Goal: Task Accomplishment & Management: Use online tool/utility

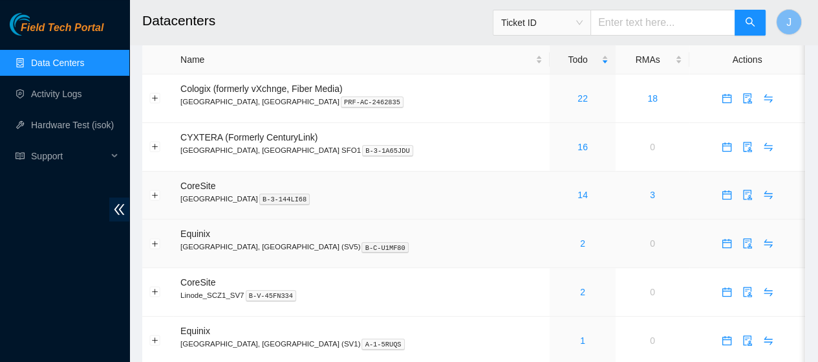
scroll to position [79, 0]
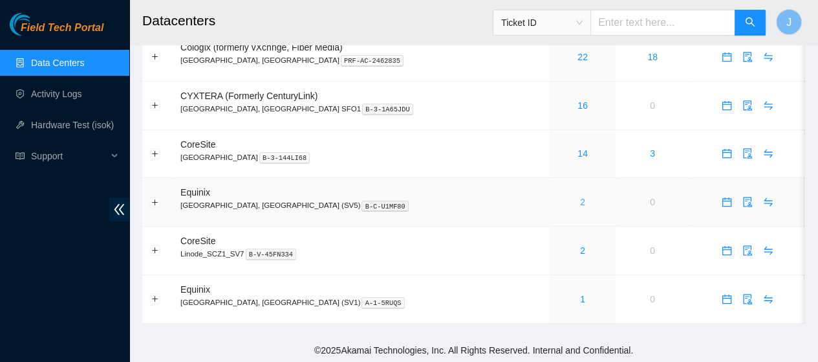
click at [580, 202] on link "2" at bounding box center [582, 202] width 5 height 10
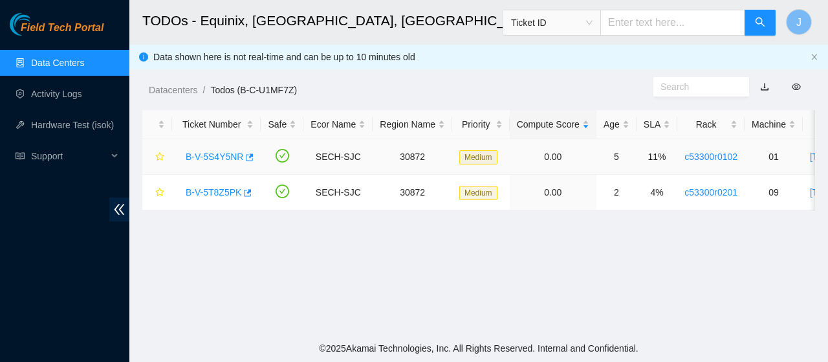
click at [232, 152] on link "B-V-5S4Y5NR" at bounding box center [215, 156] width 58 height 10
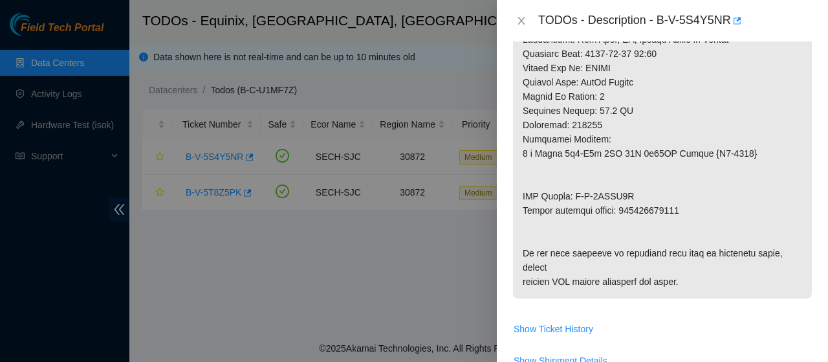
scroll to position [1078, 0]
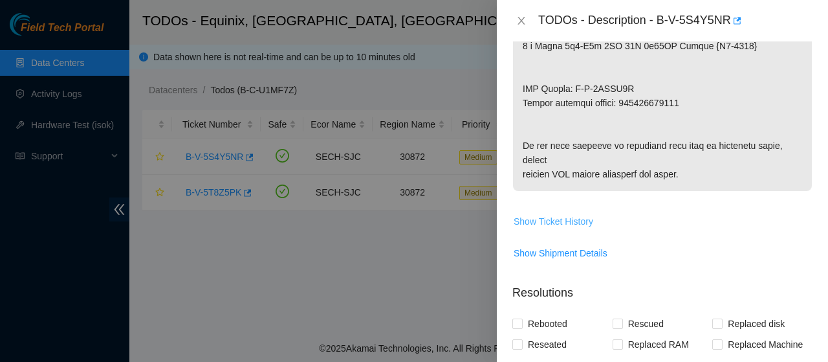
click at [572, 228] on span "Show Ticket History" at bounding box center [554, 221] width 80 height 14
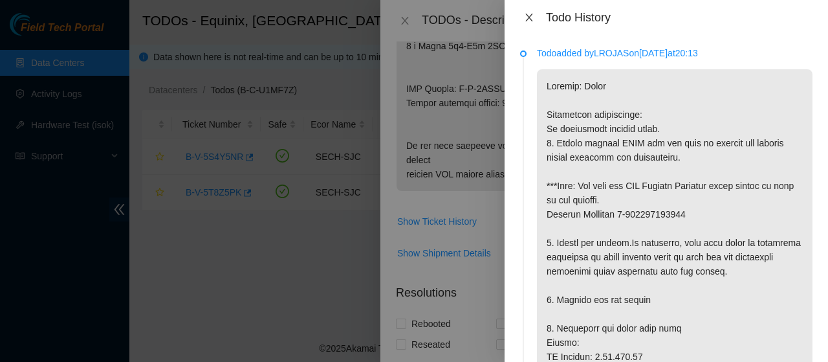
click at [532, 14] on icon "close" at bounding box center [528, 18] width 7 height 8
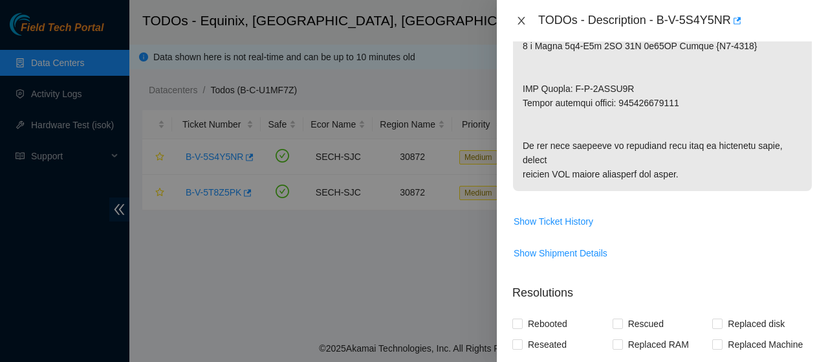
click at [524, 21] on icon "close" at bounding box center [521, 21] width 10 height 10
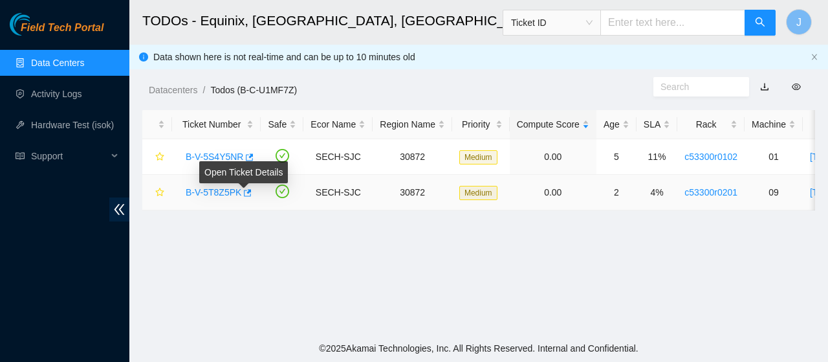
click at [224, 192] on link "B-V-5T8Z5PK" at bounding box center [214, 192] width 56 height 10
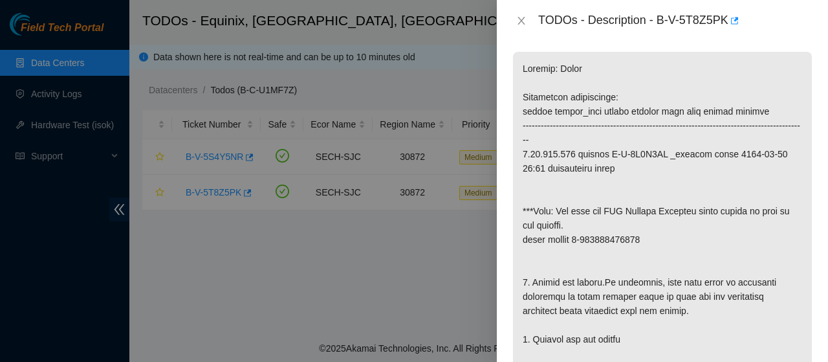
scroll to position [323, 0]
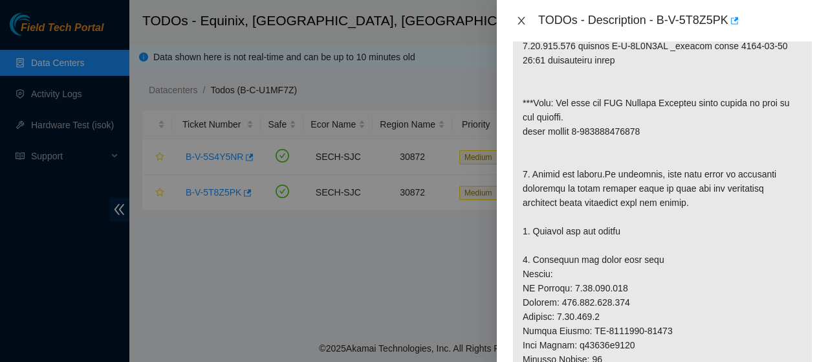
click at [524, 19] on icon "close" at bounding box center [521, 21] width 10 height 10
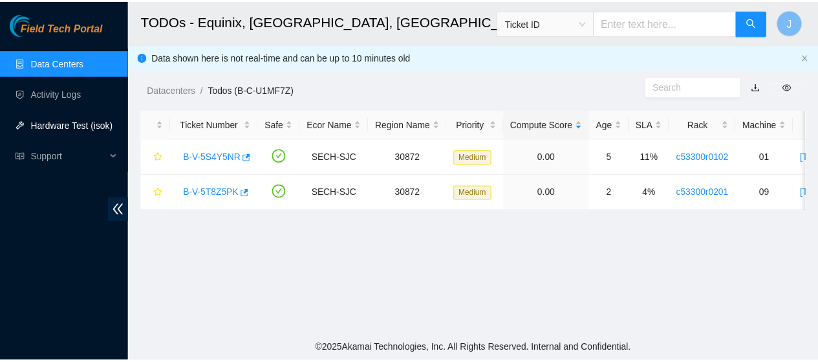
scroll to position [366, 0]
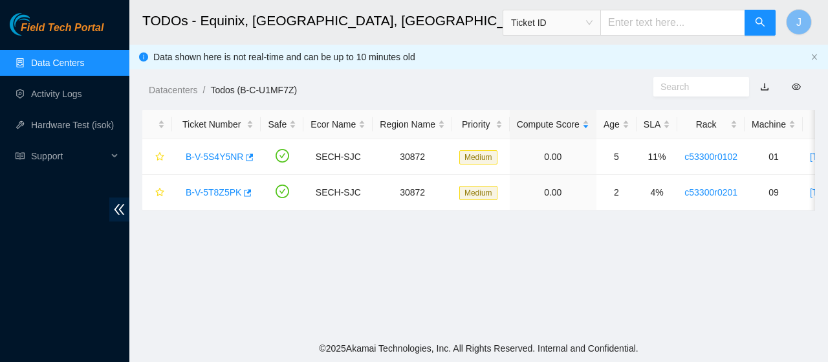
click at [65, 59] on link "Data Centers" at bounding box center [57, 63] width 53 height 10
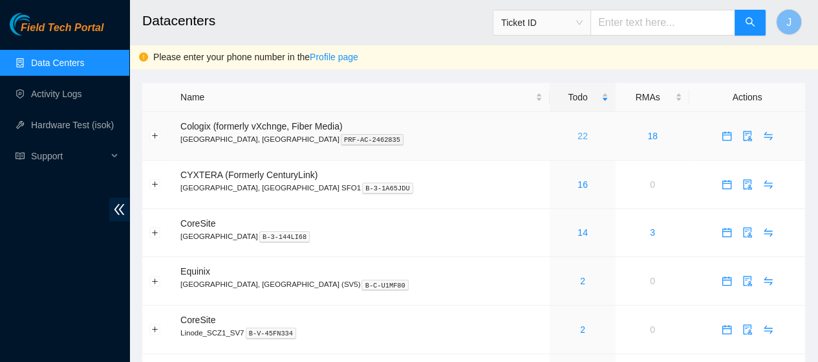
click at [578, 139] on link "22" at bounding box center [583, 136] width 10 height 10
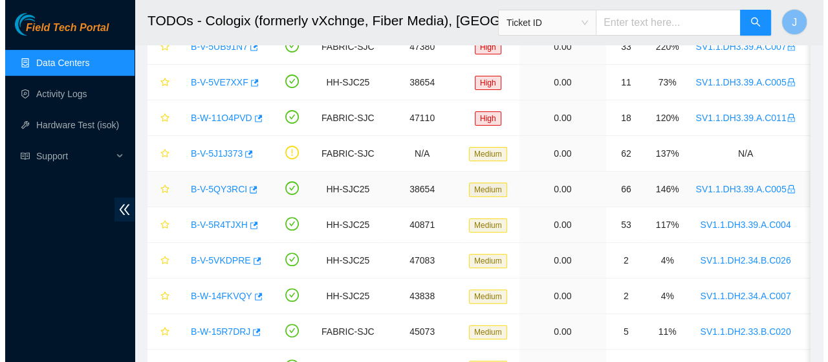
scroll to position [431, 0]
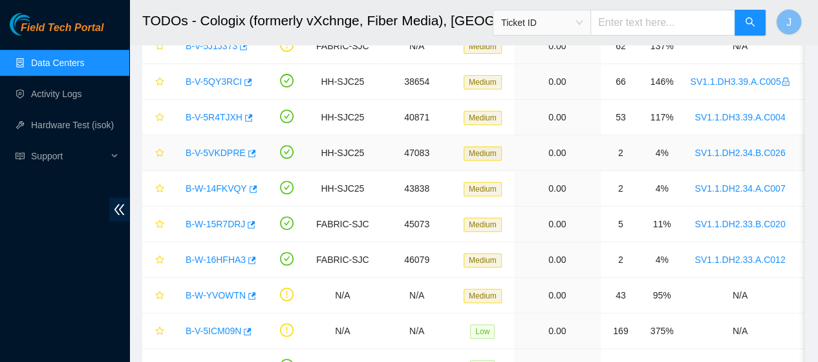
click at [201, 153] on link "B-V-5VKDPRE" at bounding box center [216, 153] width 60 height 10
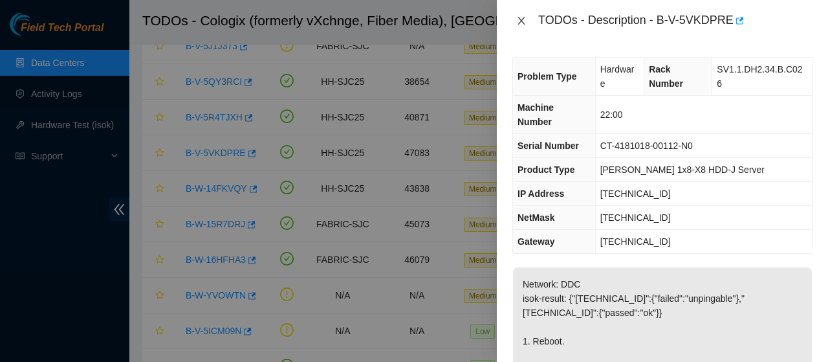
click at [521, 22] on icon "close" at bounding box center [521, 21] width 10 height 10
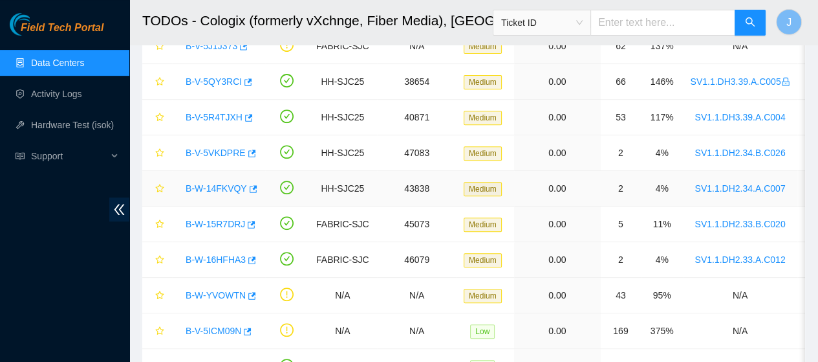
click at [226, 188] on link "B-W-14FKVQY" at bounding box center [216, 188] width 61 height 10
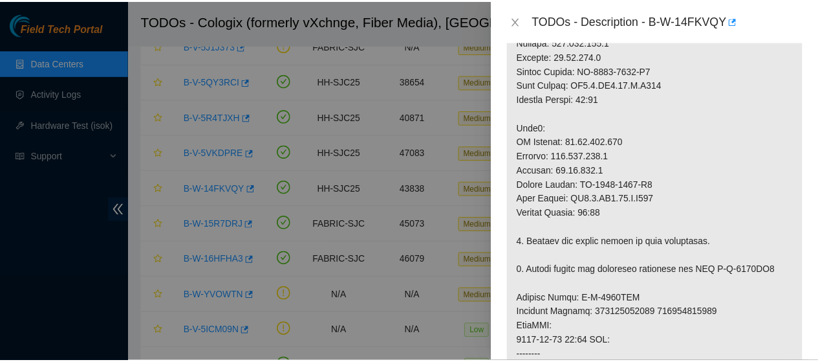
scroll to position [215, 0]
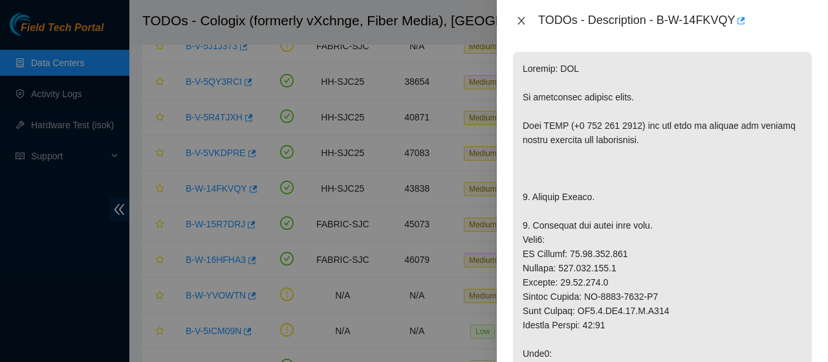
click at [520, 19] on icon "close" at bounding box center [521, 21] width 10 height 10
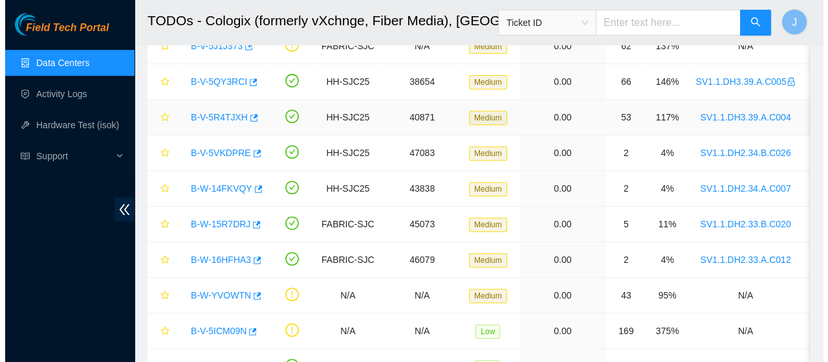
scroll to position [230, 0]
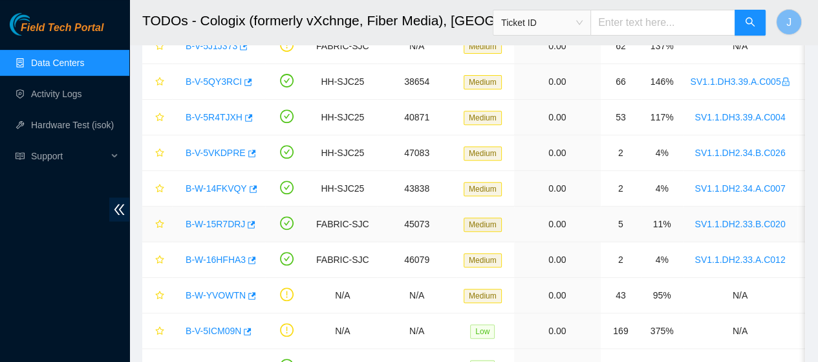
click at [197, 224] on link "B-W-15R7DRJ" at bounding box center [216, 224] width 60 height 10
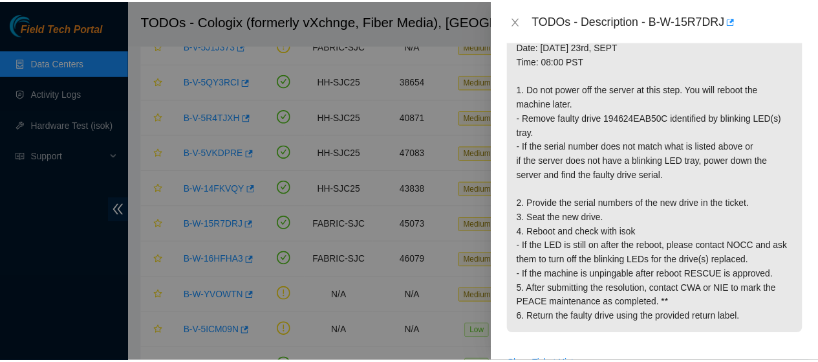
scroll to position [469, 0]
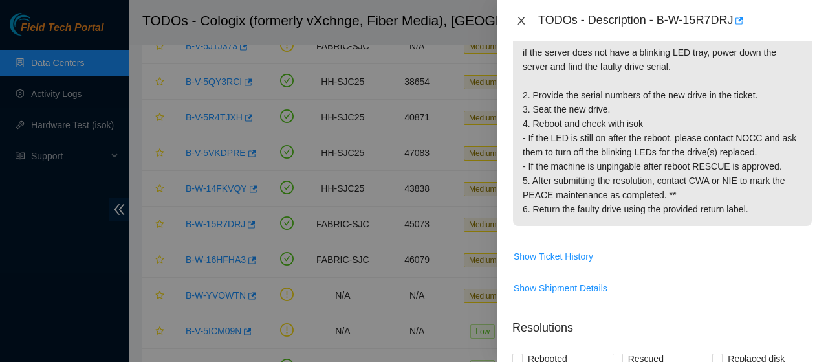
click at [524, 15] on button "Close" at bounding box center [521, 21] width 18 height 12
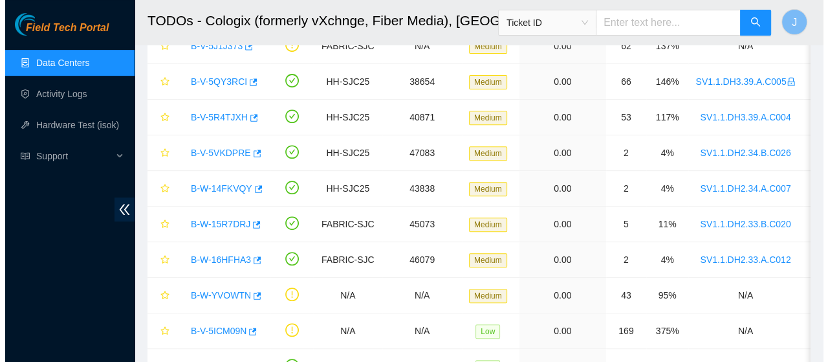
scroll to position [445, 0]
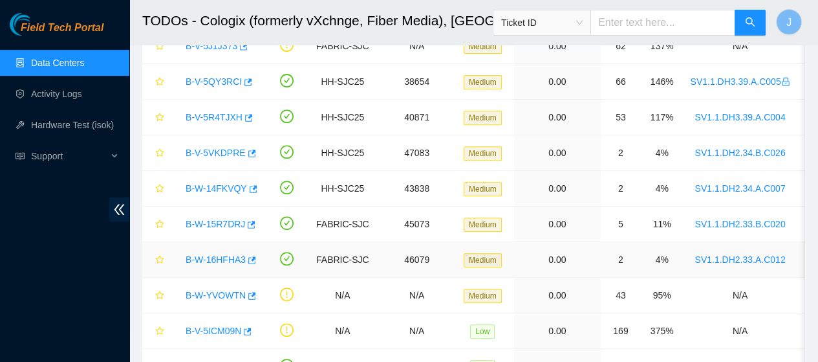
click at [212, 257] on link "B-W-16HFHA3" at bounding box center [216, 259] width 60 height 10
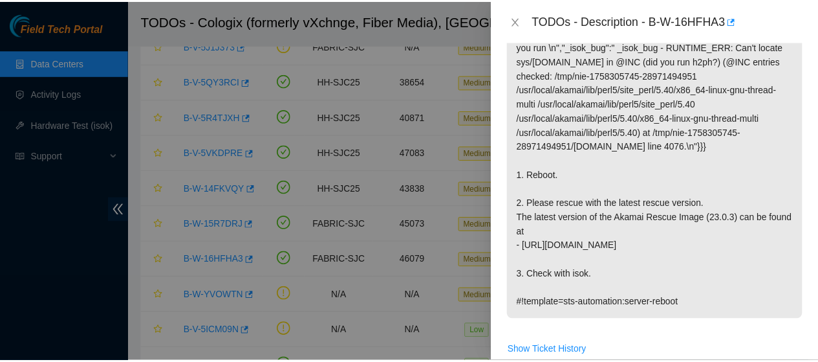
scroll to position [239, 0]
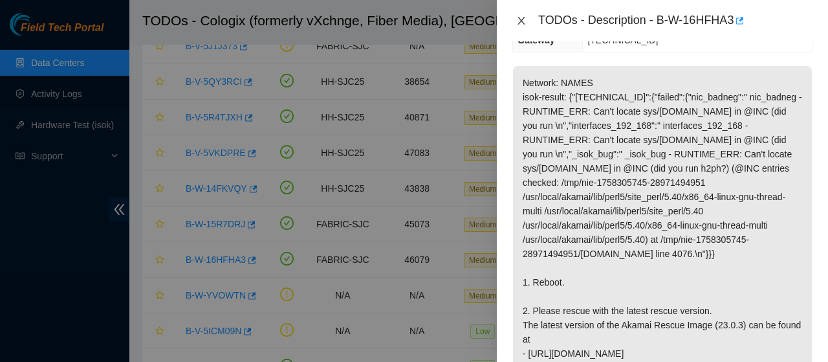
click at [521, 23] on icon "close" at bounding box center [521, 21] width 10 height 10
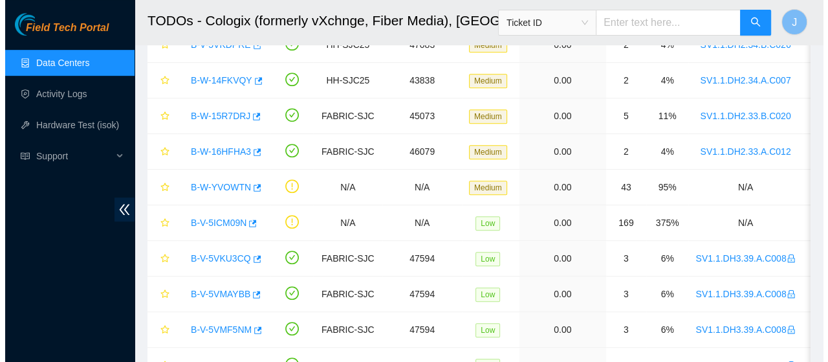
scroll to position [607, 0]
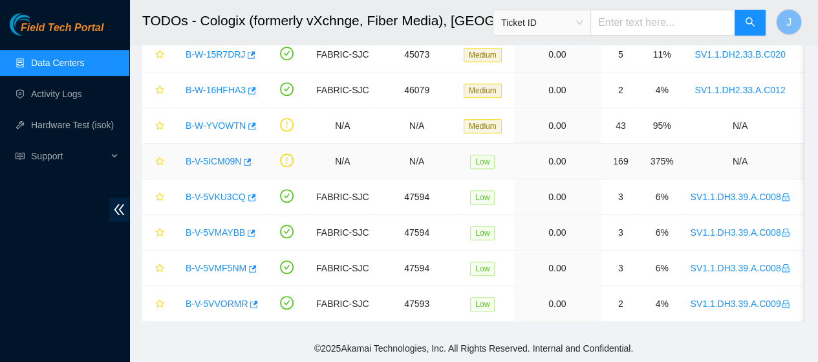
click at [213, 157] on link "B-V-5ICM09N" at bounding box center [214, 161] width 56 height 10
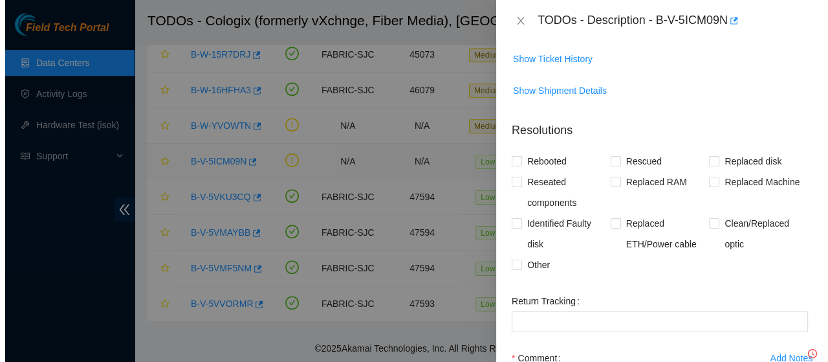
scroll to position [187, 0]
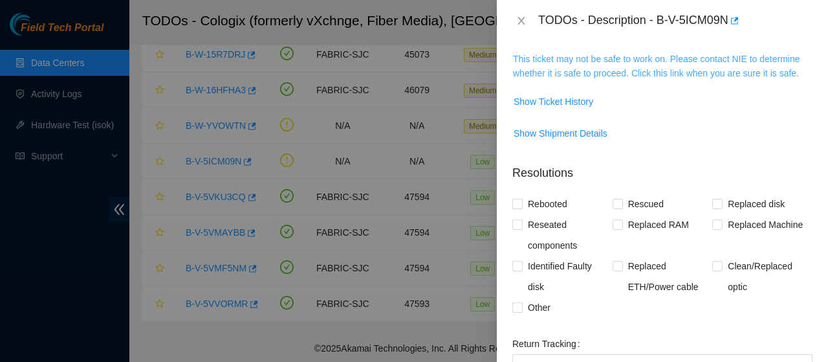
click at [641, 71] on link "This ticket may not be safe to work on. Please contact NIE to determine whether…" at bounding box center [656, 66] width 287 height 25
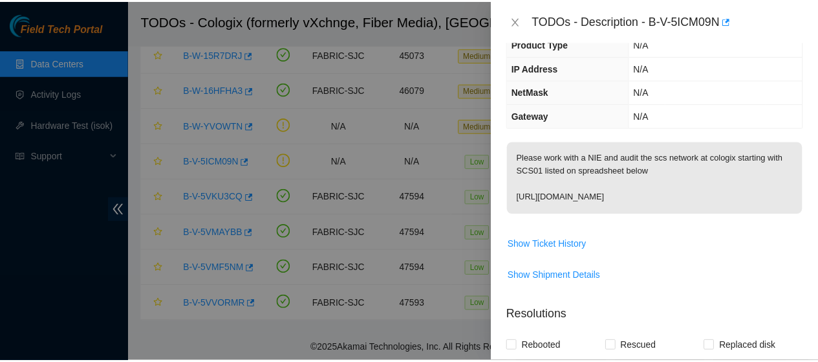
scroll to position [0, 0]
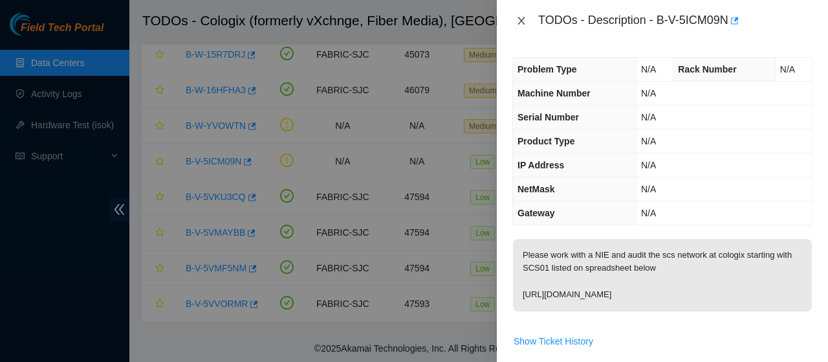
click at [519, 19] on icon "close" at bounding box center [521, 21] width 10 height 10
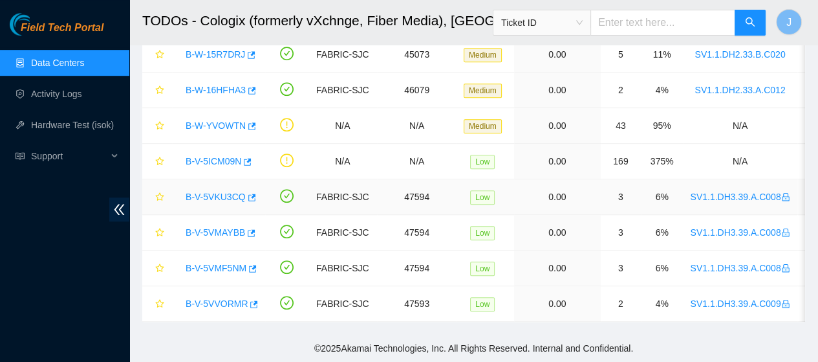
scroll to position [499, 0]
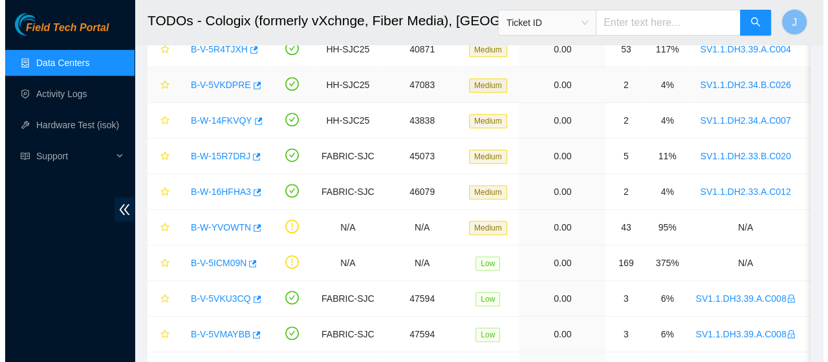
scroll to position [431, 0]
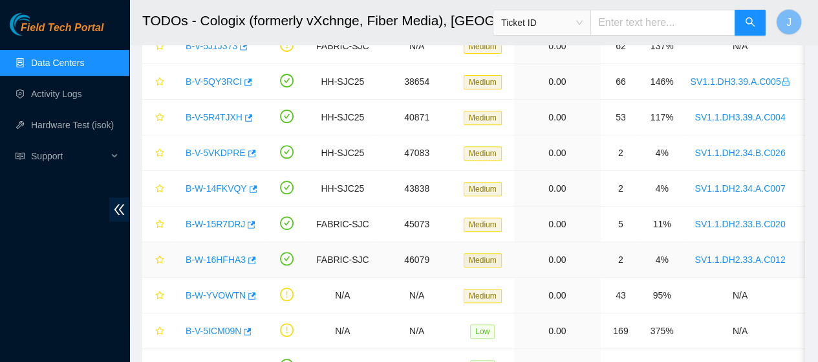
click at [212, 257] on link "B-W-16HFHA3" at bounding box center [216, 259] width 60 height 10
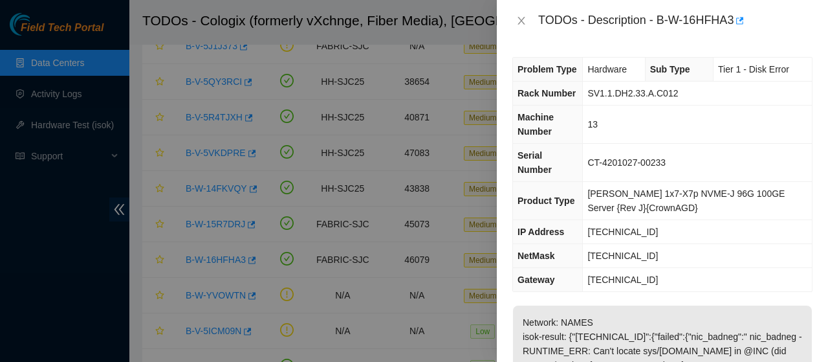
scroll to position [215, 0]
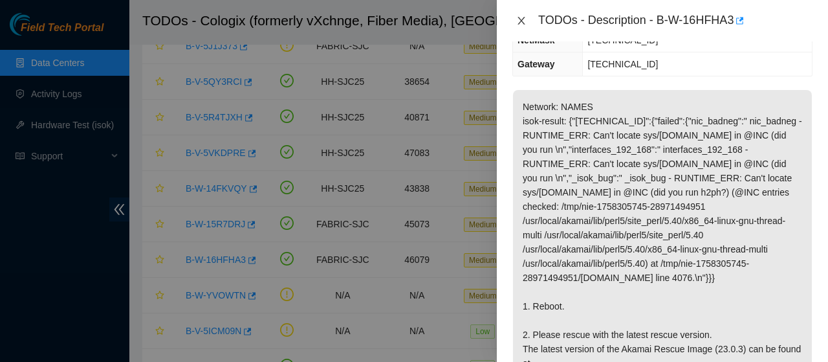
click at [524, 20] on icon "close" at bounding box center [521, 21] width 10 height 10
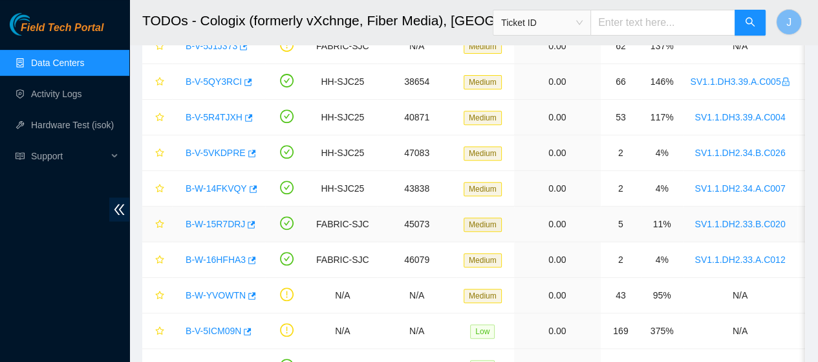
click at [206, 221] on link "B-W-15R7DRJ" at bounding box center [216, 224] width 60 height 10
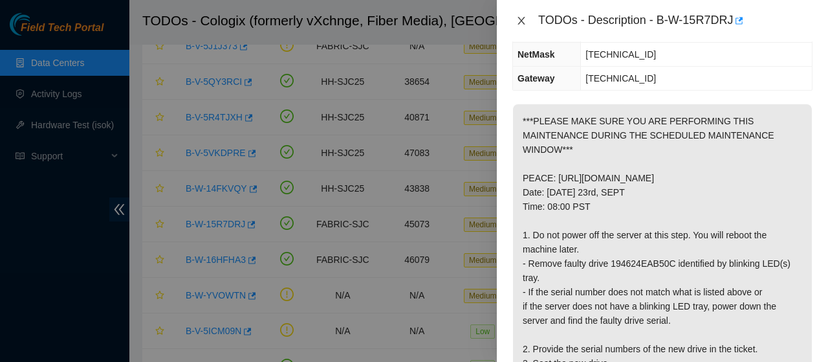
click at [516, 19] on icon "close" at bounding box center [521, 21] width 10 height 10
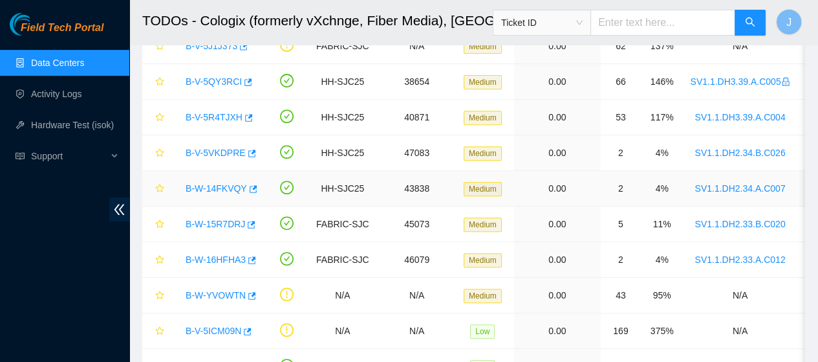
click at [228, 188] on link "B-W-14FKVQY" at bounding box center [216, 188] width 61 height 10
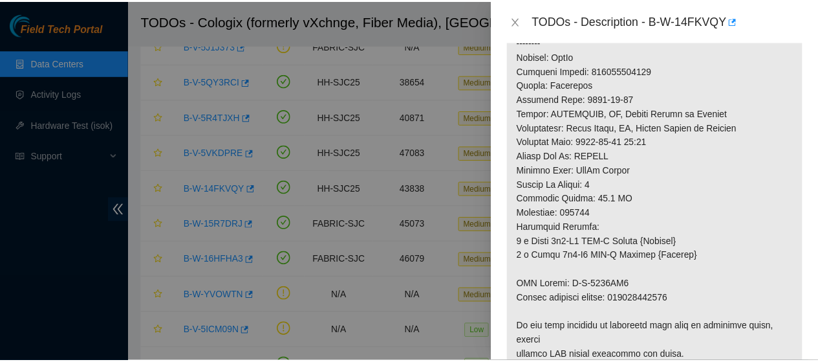
scroll to position [970, 0]
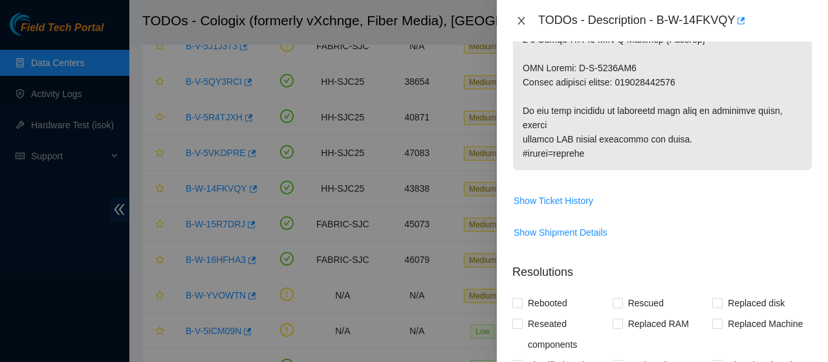
click at [521, 19] on icon "close" at bounding box center [521, 21] width 10 height 10
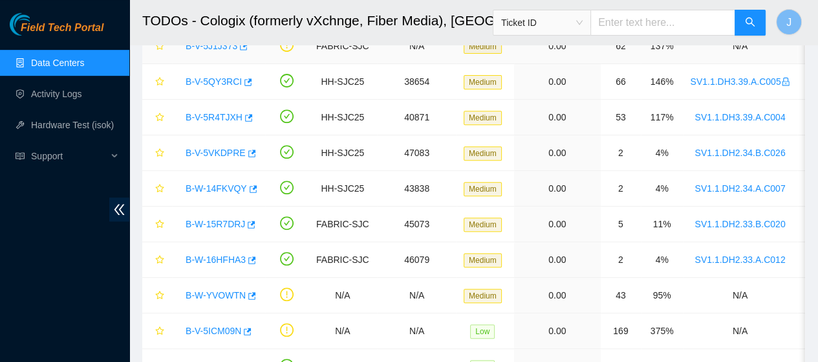
scroll to position [491, 0]
click at [69, 67] on link "Data Centers" at bounding box center [57, 63] width 53 height 10
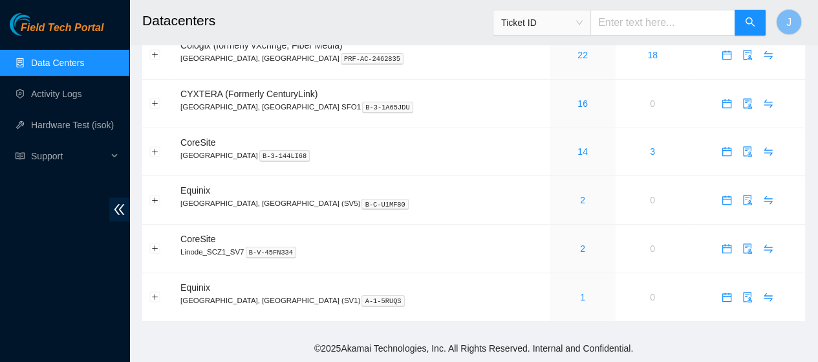
scroll to position [79, 0]
